Goal: Task Accomplishment & Management: Manage account settings

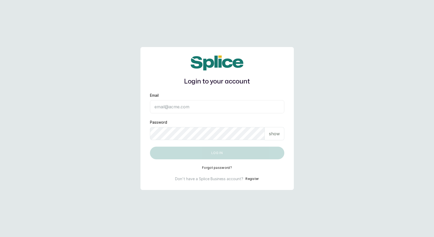
click at [194, 111] on input "Email" at bounding box center [217, 106] width 134 height 13
type input "eseefekodo025@gmail.com"
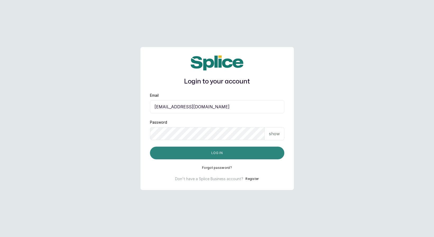
click at [194, 152] on button "Log in" at bounding box center [217, 153] width 134 height 13
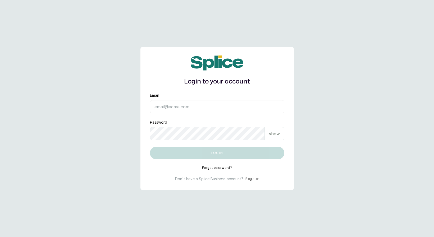
click at [181, 105] on input "Email" at bounding box center [217, 106] width 134 height 13
type input "eseefekodo025@gmail.com"
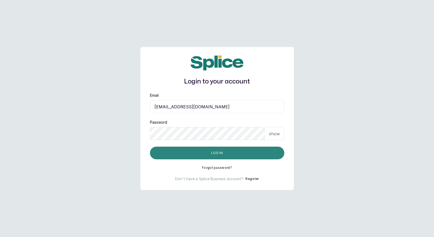
click at [195, 154] on button "Log in" at bounding box center [217, 153] width 134 height 13
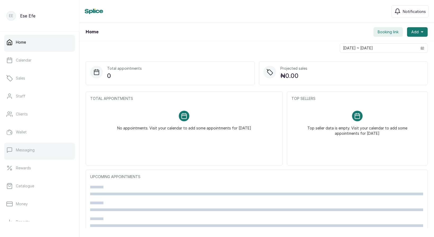
scroll to position [65, 0]
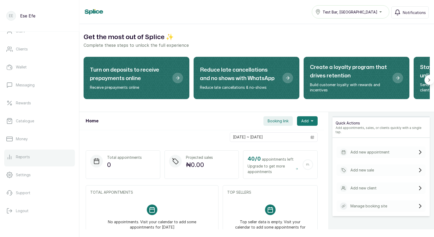
click at [18, 160] on link "Reports" at bounding box center [39, 157] width 71 height 15
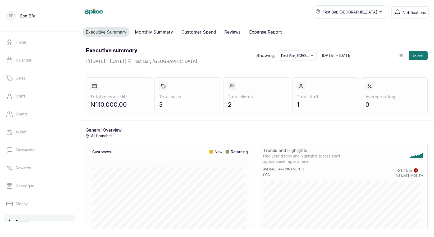
click at [151, 34] on button "Monthly Summary" at bounding box center [154, 32] width 44 height 10
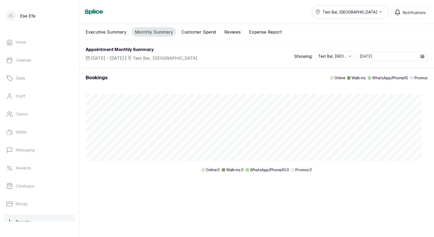
click at [183, 29] on button "Customer Spend" at bounding box center [198, 32] width 41 height 10
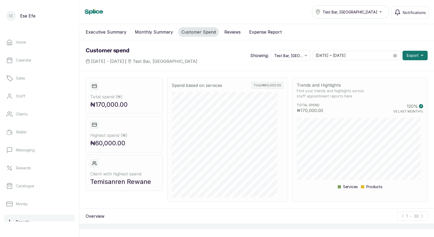
click at [231, 33] on button "Reviews" at bounding box center [232, 32] width 23 height 10
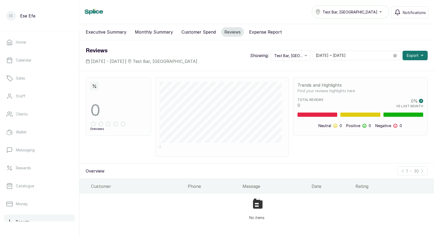
click at [264, 34] on button "Expense Report" at bounding box center [265, 32] width 39 height 10
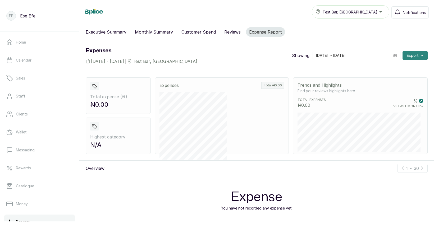
click at [407, 59] on button "Export" at bounding box center [415, 56] width 25 height 10
click at [229, 185] on div "Expense You have not recorded any expense yet." at bounding box center [257, 203] width 119 height 54
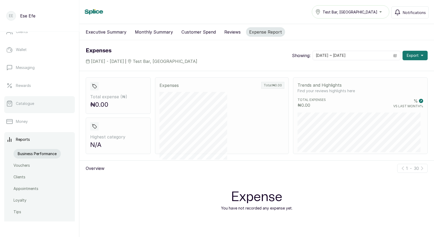
scroll to position [97, 0]
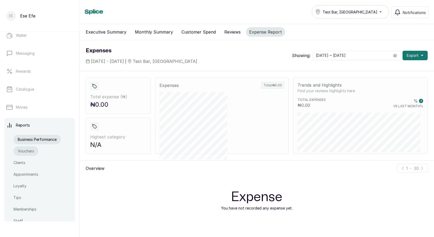
click at [17, 152] on link "Vouchers" at bounding box center [26, 152] width 25 height 10
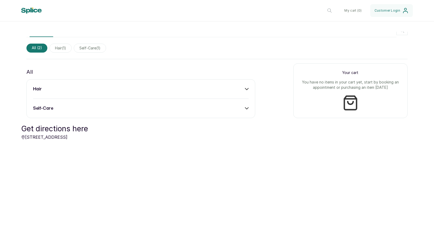
scroll to position [153, 0]
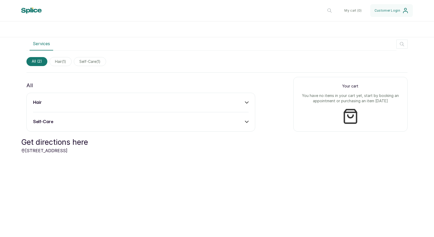
click at [154, 104] on div "hair" at bounding box center [141, 103] width 216 height 6
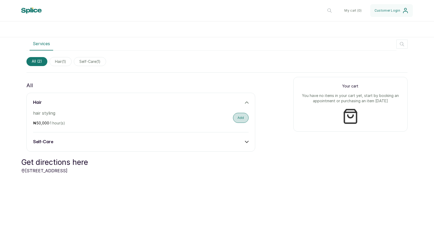
click at [234, 115] on button "Add" at bounding box center [241, 118] width 16 height 10
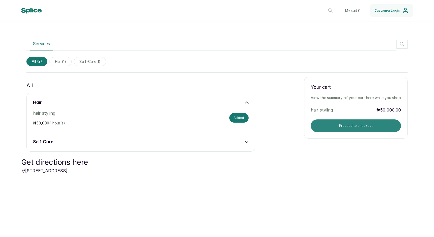
click at [349, 123] on button "Proceed to checkout" at bounding box center [356, 126] width 90 height 13
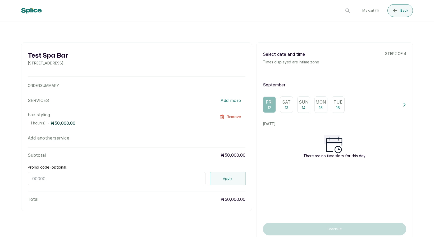
scroll to position [10, 0]
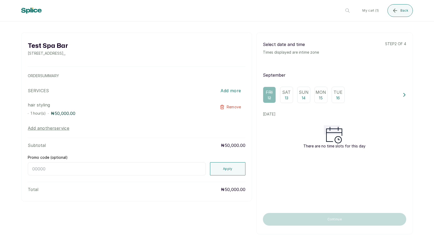
click at [285, 98] on p "13" at bounding box center [286, 98] width 3 height 5
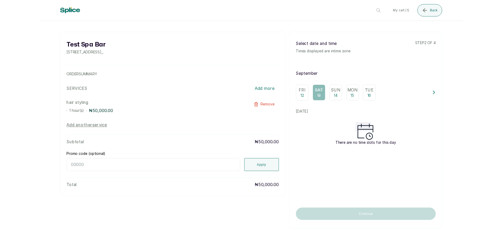
scroll to position [0, 0]
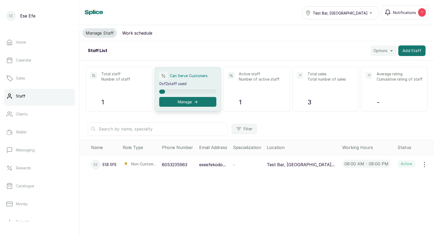
click at [181, 190] on div "Manage Staff Work schedule Staff List Options Add Staff Total staff Number of s…" at bounding box center [256, 128] width 355 height 206
click at [378, 54] on button "Options" at bounding box center [383, 51] width 25 height 10
click at [352, 75] on span "Import Staff" at bounding box center [367, 76] width 51 height 6
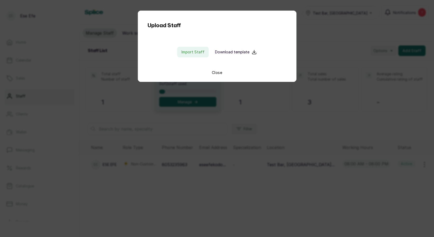
click at [208, 50] on div "Import Staff Download template" at bounding box center [217, 52] width 141 height 11
click at [198, 50] on input "file" at bounding box center [193, 52] width 34 height 11
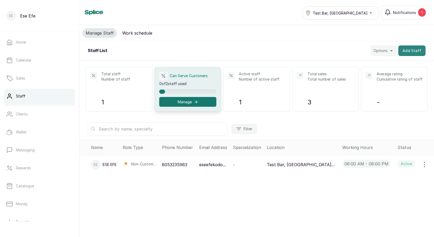
click at [400, 53] on button "Add Staff" at bounding box center [412, 51] width 27 height 11
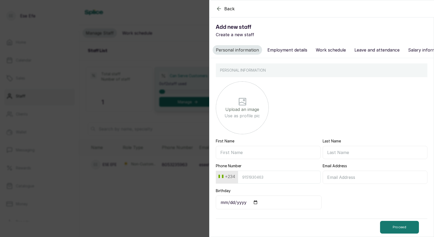
click at [243, 153] on input "First Name" at bounding box center [268, 152] width 105 height 13
paste input "Ibrahim"
type input "Ibrahim"
click at [163, 196] on div "Back Add new staff Create a new staff Personal information Employment details W…" at bounding box center [217, 118] width 434 height 237
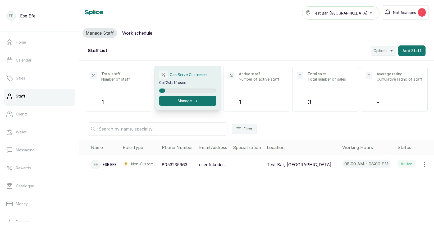
click at [182, 102] on button "Manage" at bounding box center [187, 101] width 57 height 10
click at [279, 185] on div "Manage Staff Work schedule Staff List Options Add Staff Total staff Number of s…" at bounding box center [256, 128] width 355 height 206
click at [183, 101] on button "Manage" at bounding box center [187, 101] width 57 height 10
click at [383, 15] on button "Notifications 3" at bounding box center [405, 12] width 48 height 14
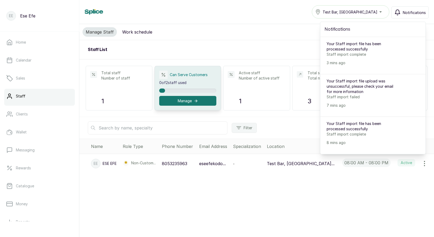
click at [340, 62] on p "3 mins ago" at bounding box center [363, 62] width 73 height 5
click at [341, 52] on p "Staff import complete" at bounding box center [363, 54] width 73 height 5
click at [344, 58] on div "Your Staff import file has been processed successfully Staff import complete 3 …" at bounding box center [363, 53] width 73 height 24
click at [257, 183] on div "Manage Staff Work schedule Staff List Options Add Staff Total staff Number of s…" at bounding box center [256, 127] width 355 height 206
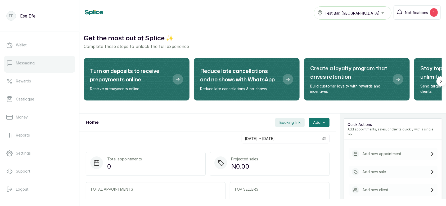
scroll to position [91, 0]
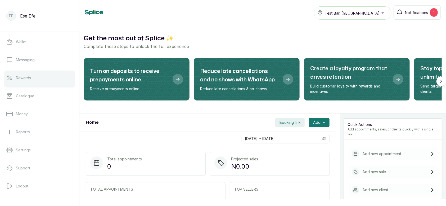
click at [19, 83] on link "Rewards" at bounding box center [39, 77] width 71 height 15
